Goal: Task Accomplishment & Management: Use online tool/utility

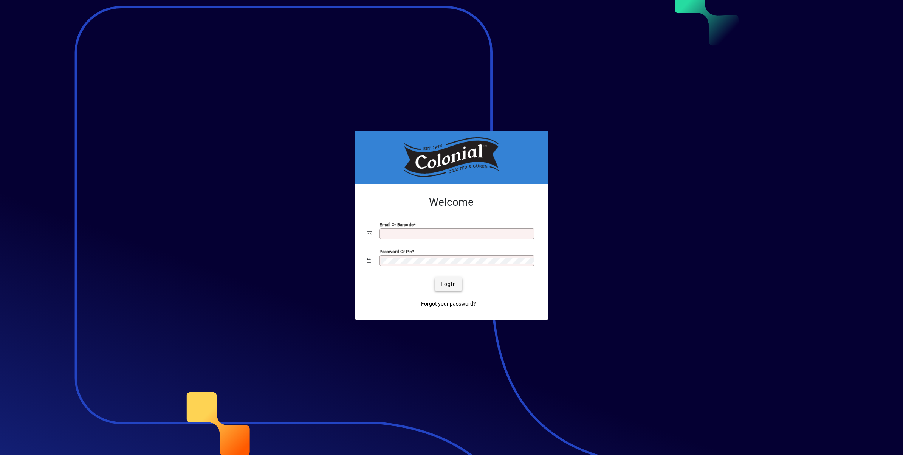
type input "**********"
click at [451, 283] on span "Login" at bounding box center [448, 284] width 15 height 8
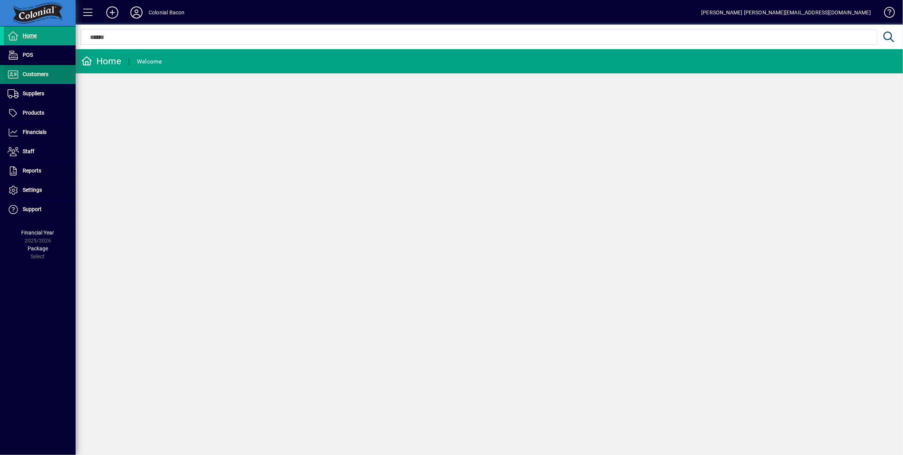
click at [34, 76] on span "Customers" at bounding box center [36, 74] width 26 height 6
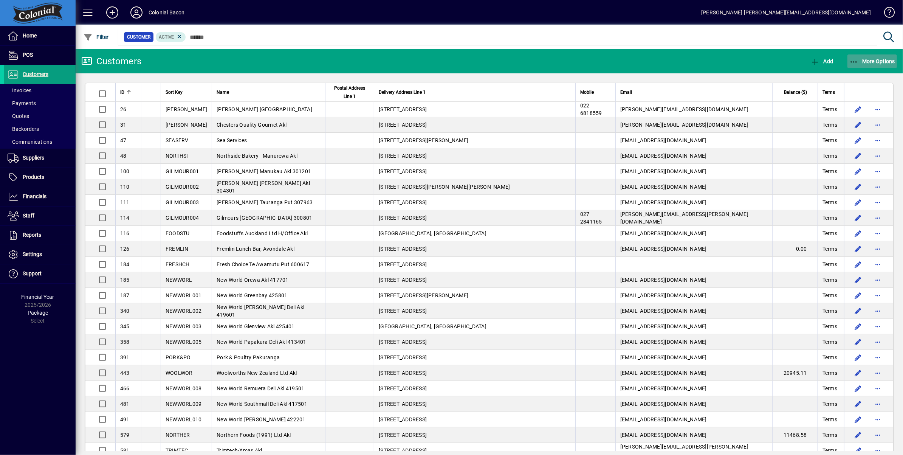
click at [869, 62] on span "More Options" at bounding box center [872, 61] width 46 height 6
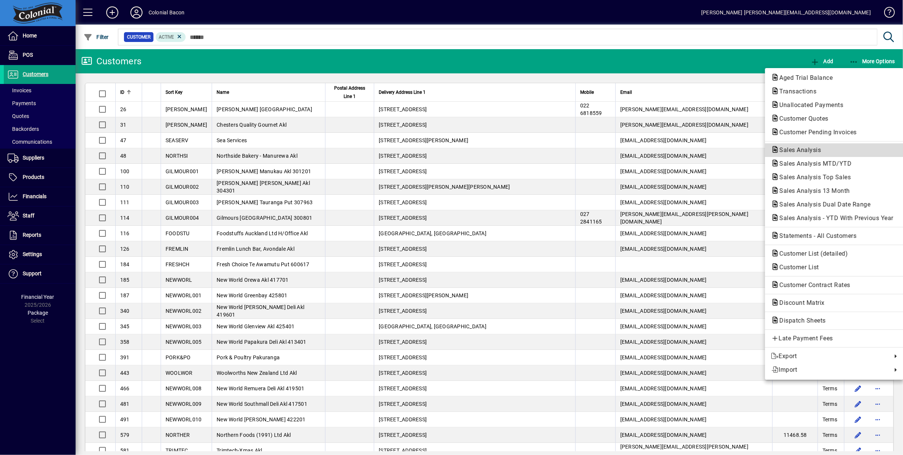
click at [803, 150] on span "Sales Analysis" at bounding box center [798, 149] width 54 height 7
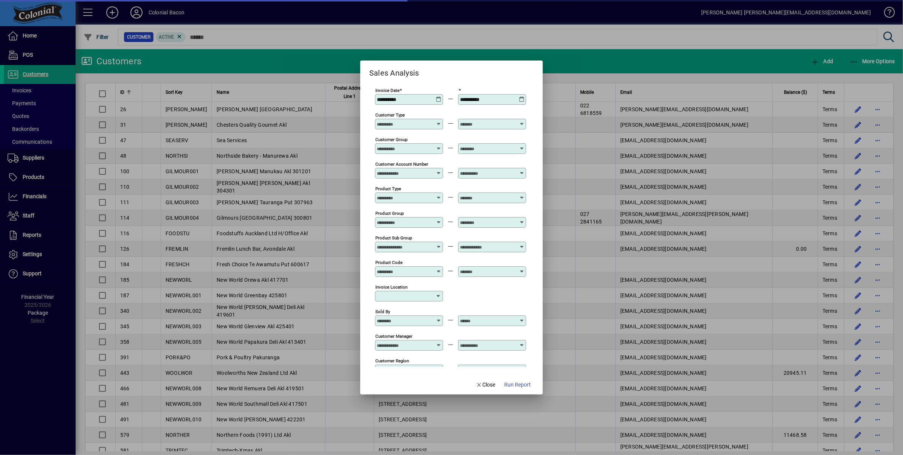
type input "**********"
click at [436, 96] on icon at bounding box center [439, 96] width 6 height 0
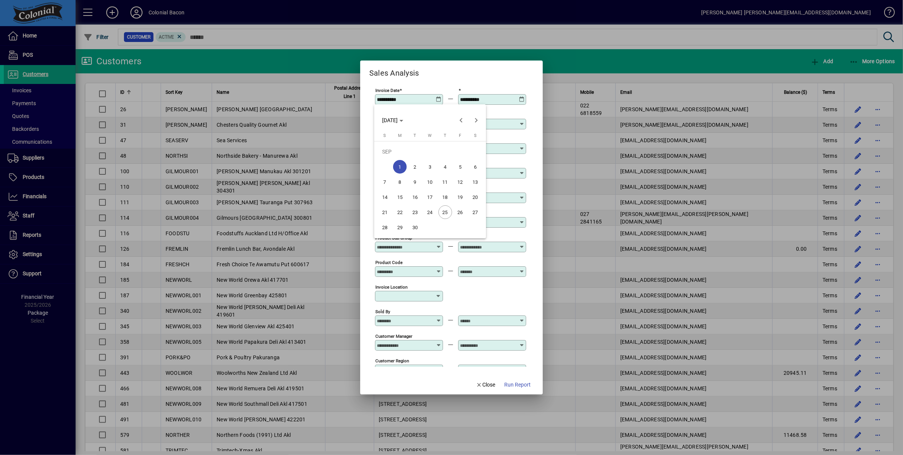
click at [398, 212] on span "22" at bounding box center [400, 212] width 14 height 14
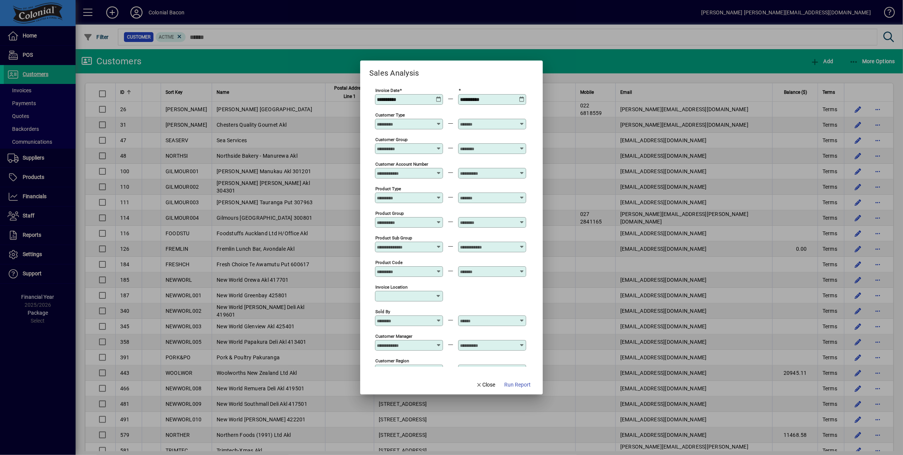
type input "**********"
click at [520, 96] on icon at bounding box center [522, 96] width 6 height 0
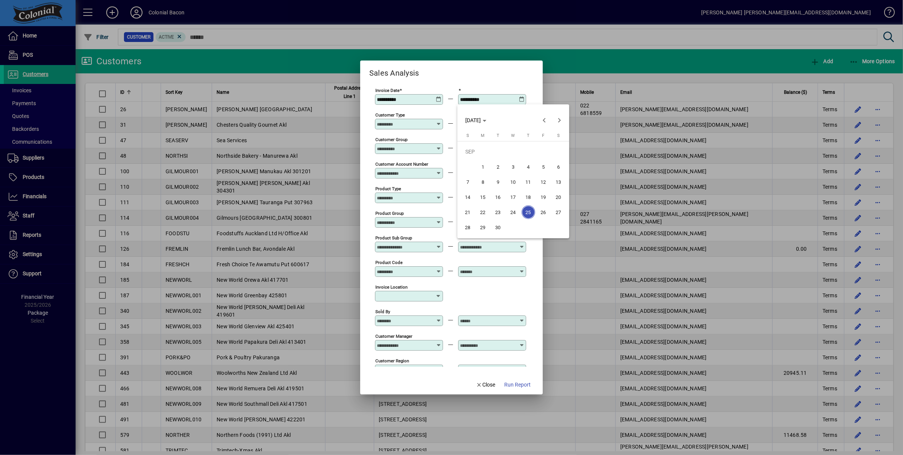
click at [558, 213] on span "27" at bounding box center [559, 212] width 14 height 14
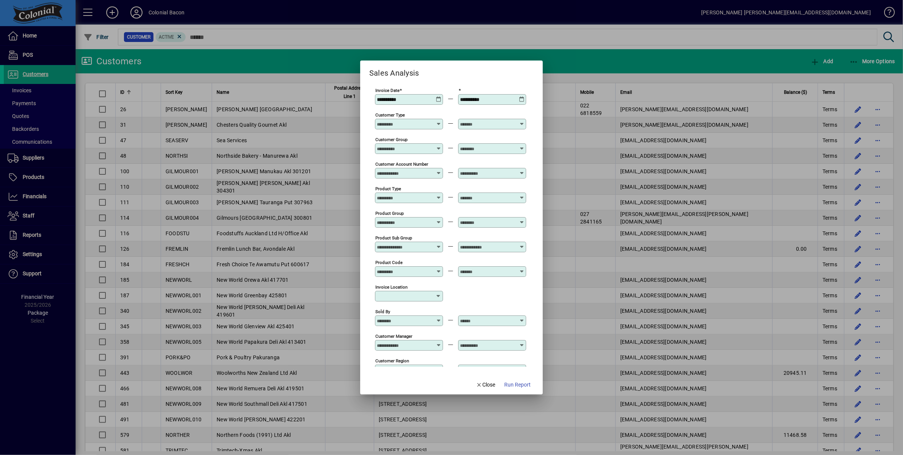
type input "**********"
click at [515, 383] on span "Run Report" at bounding box center [517, 385] width 26 height 8
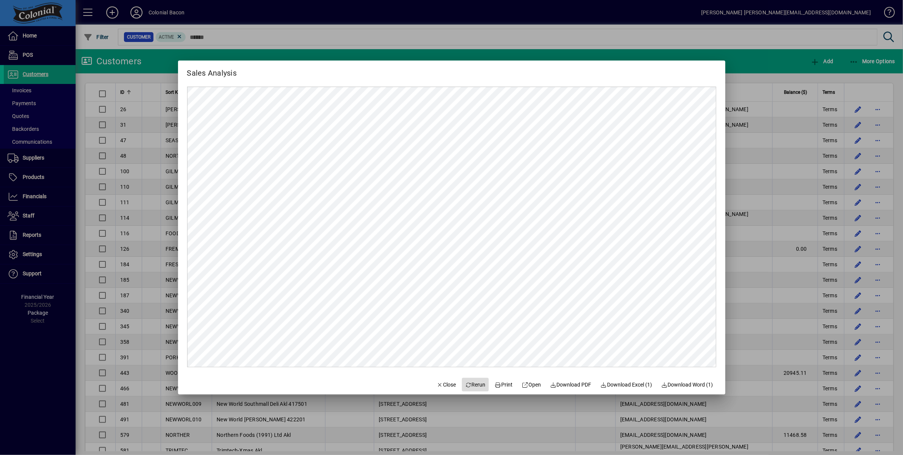
click at [472, 387] on span "Rerun" at bounding box center [475, 385] width 21 height 8
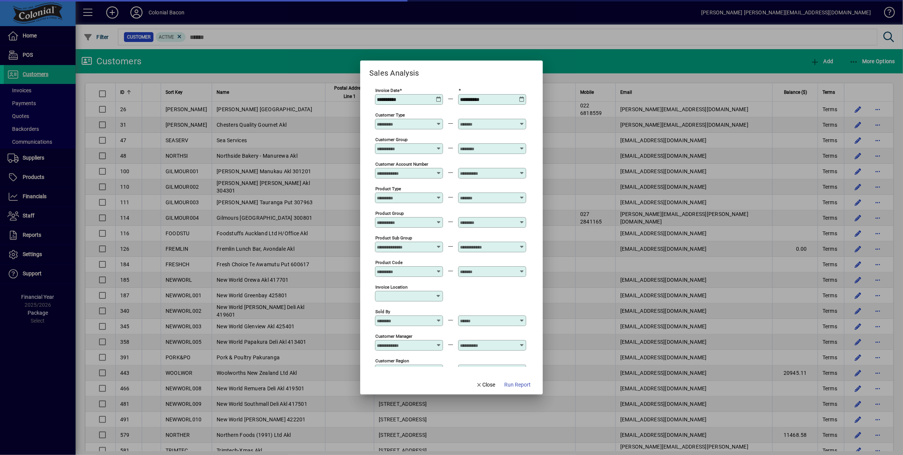
type input "**********"
click at [482, 386] on span "Close" at bounding box center [486, 385] width 20 height 8
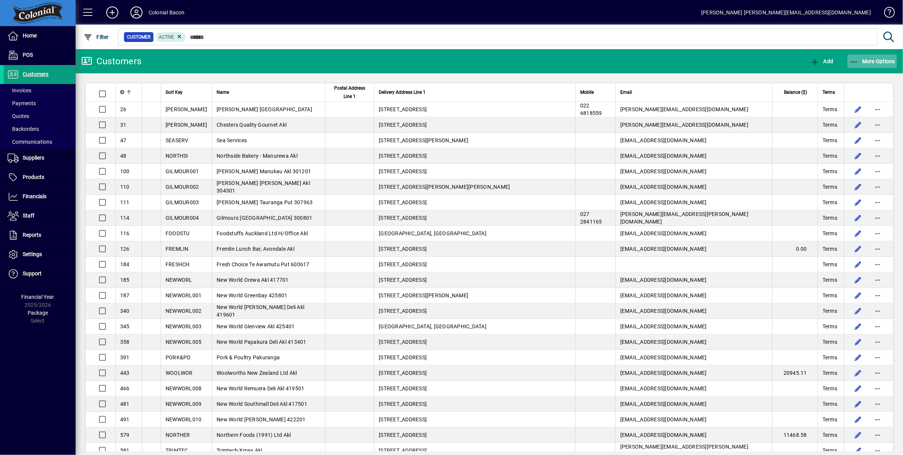
click at [882, 61] on span "More Options" at bounding box center [872, 61] width 46 height 6
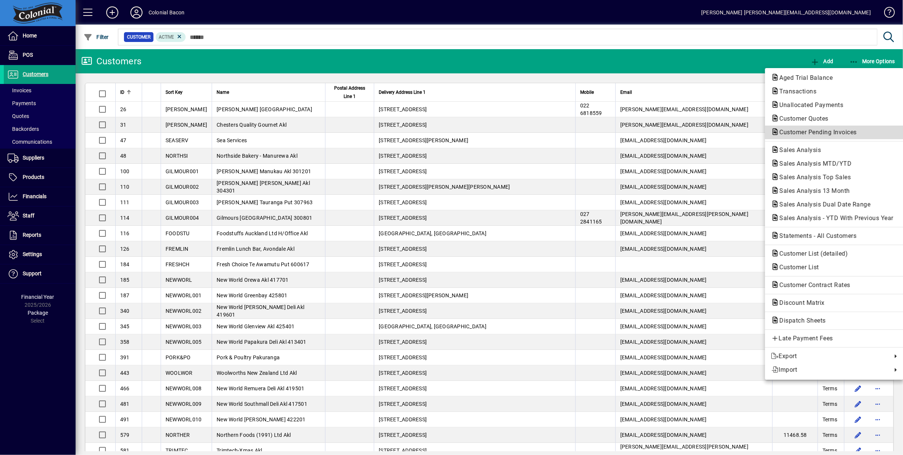
click at [821, 135] on span "Customer Pending Invoices" at bounding box center [816, 132] width 90 height 7
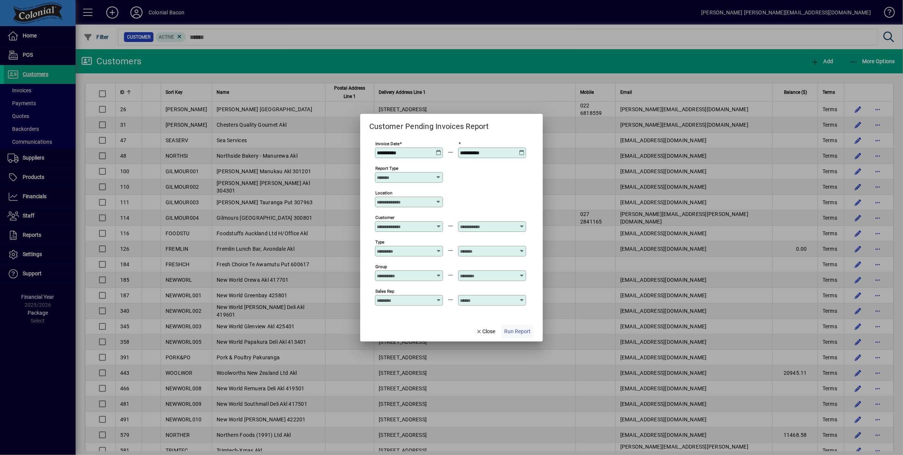
click at [513, 329] on span "Run Report" at bounding box center [517, 331] width 26 height 8
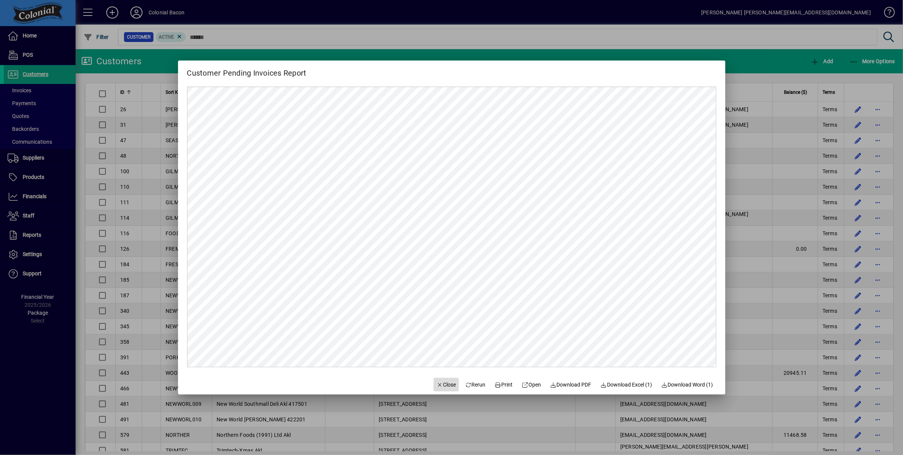
click at [438, 384] on span "Close" at bounding box center [447, 385] width 20 height 8
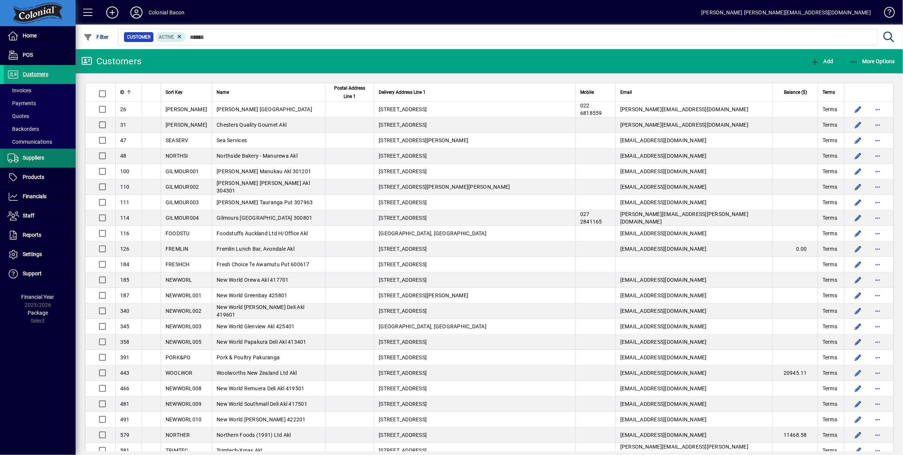
click at [26, 159] on span "Suppliers" at bounding box center [34, 158] width 22 height 6
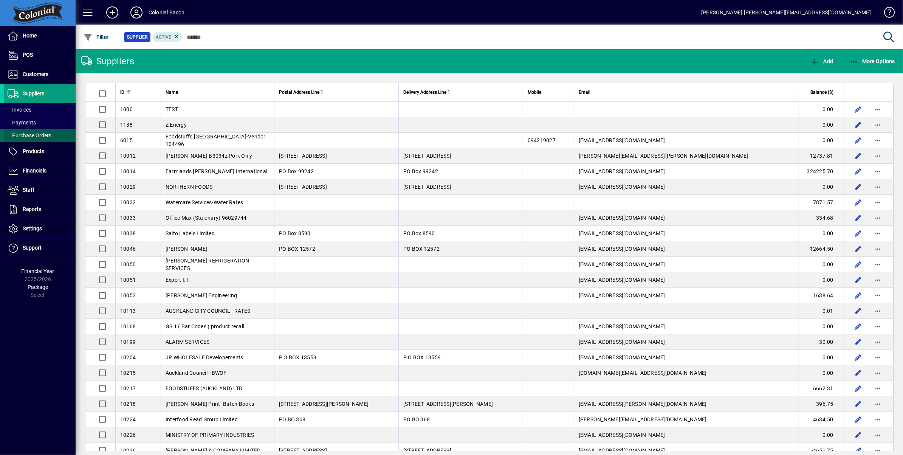
click at [42, 136] on span "Purchase Orders" at bounding box center [30, 135] width 44 height 6
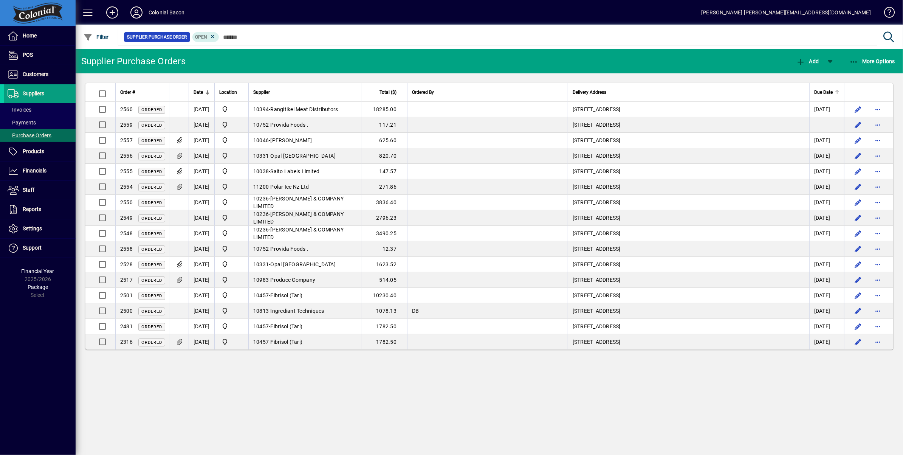
click at [821, 90] on span "Due Date" at bounding box center [823, 92] width 19 height 8
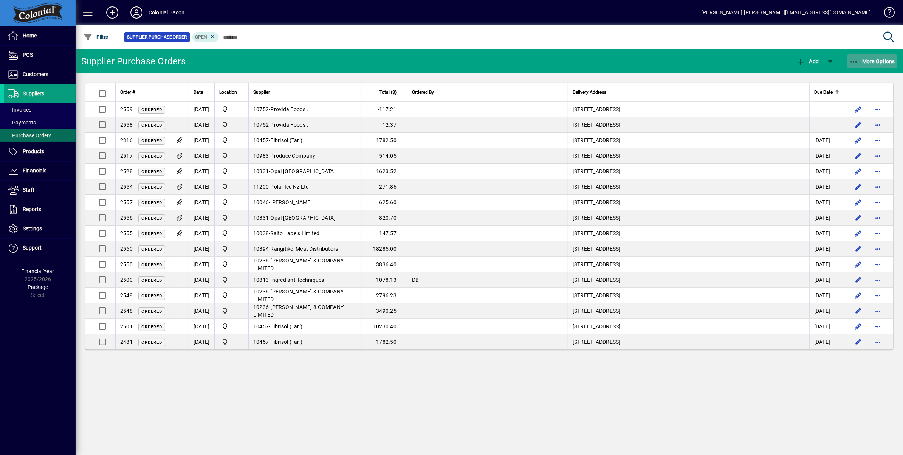
click at [885, 61] on span "More Options" at bounding box center [872, 61] width 46 height 6
click at [34, 91] on div at bounding box center [451, 227] width 903 height 455
click at [37, 94] on span "Suppliers" at bounding box center [34, 93] width 22 height 6
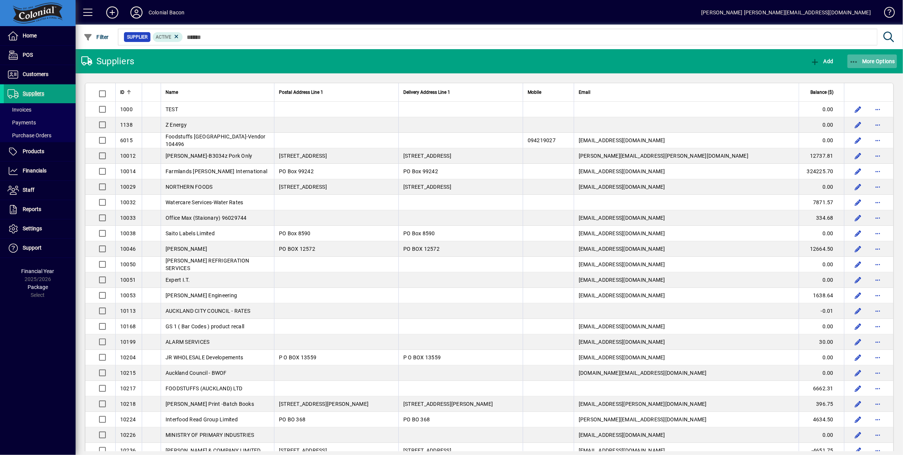
click at [882, 61] on span "More Options" at bounding box center [872, 61] width 46 height 6
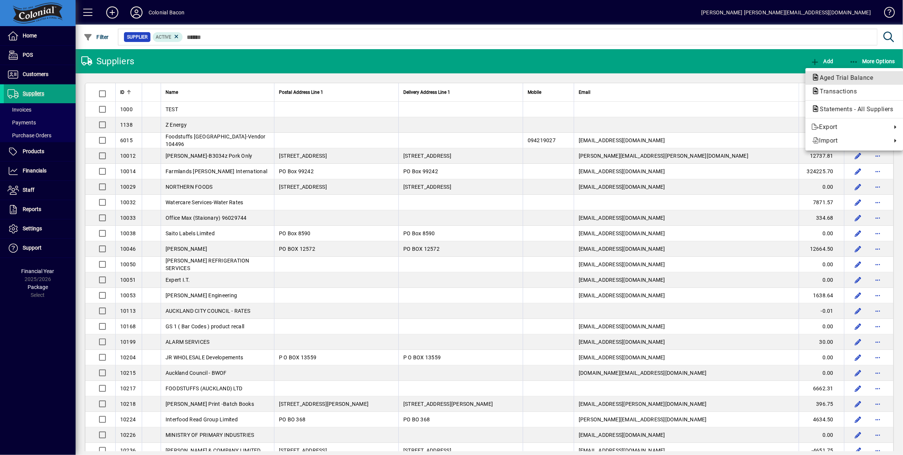
click at [846, 77] on span "Aged Trial Balance" at bounding box center [843, 77] width 65 height 7
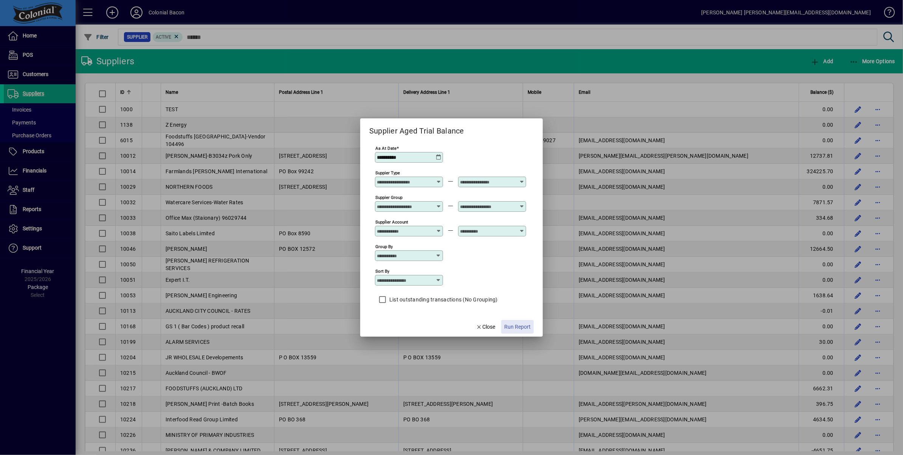
click at [517, 325] on span "Run Report" at bounding box center [517, 327] width 26 height 8
